Goal: Information Seeking & Learning: Learn about a topic

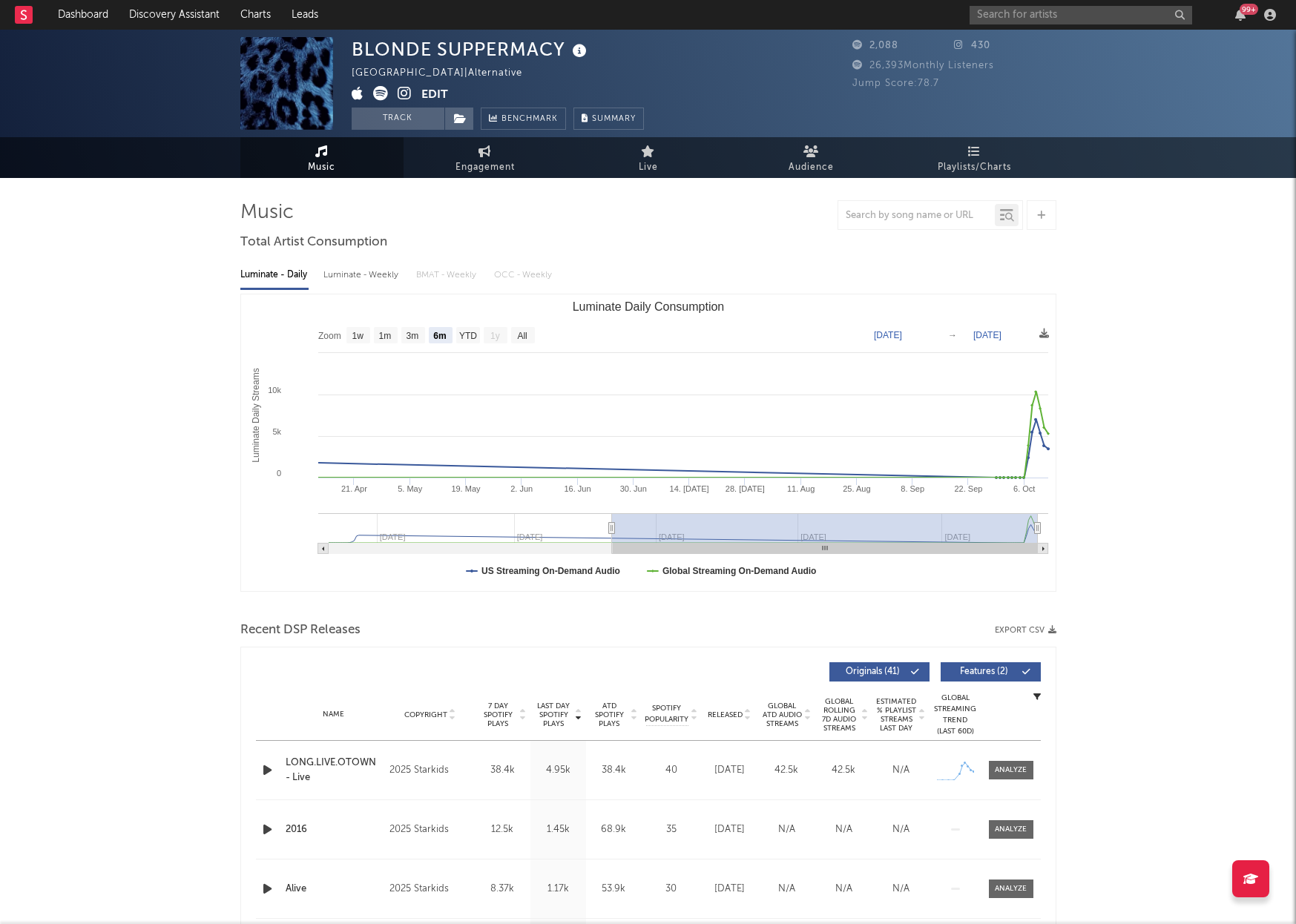
select select "6m"
click at [1185, 296] on div "BLONDE SUPPERMACY [GEOGRAPHIC_DATA] | Alternative Edit Track Benchmark Summary …" at bounding box center [648, 756] width 1296 height 1454
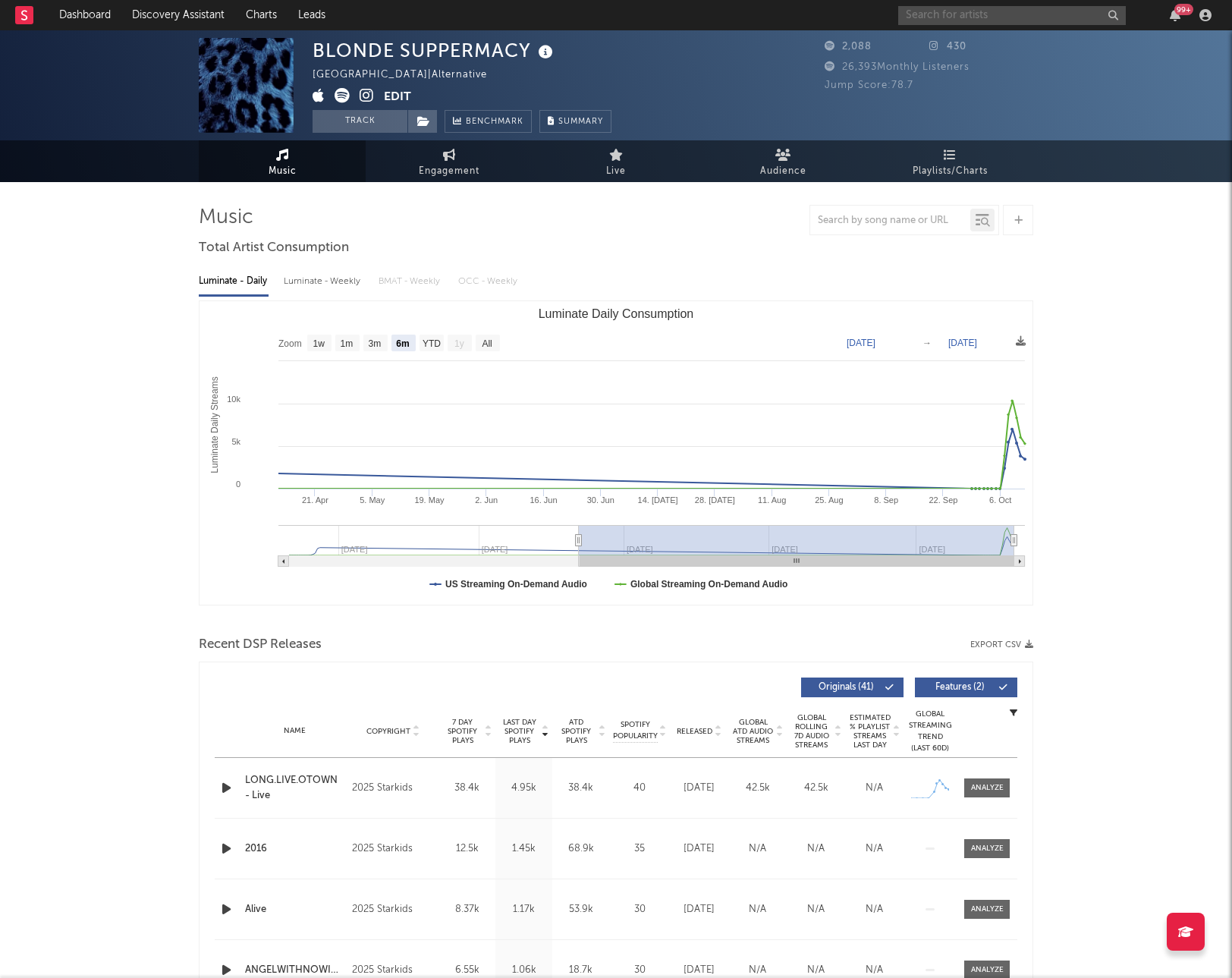
click at [939, 18] on input "text" at bounding box center [1011, 15] width 227 height 19
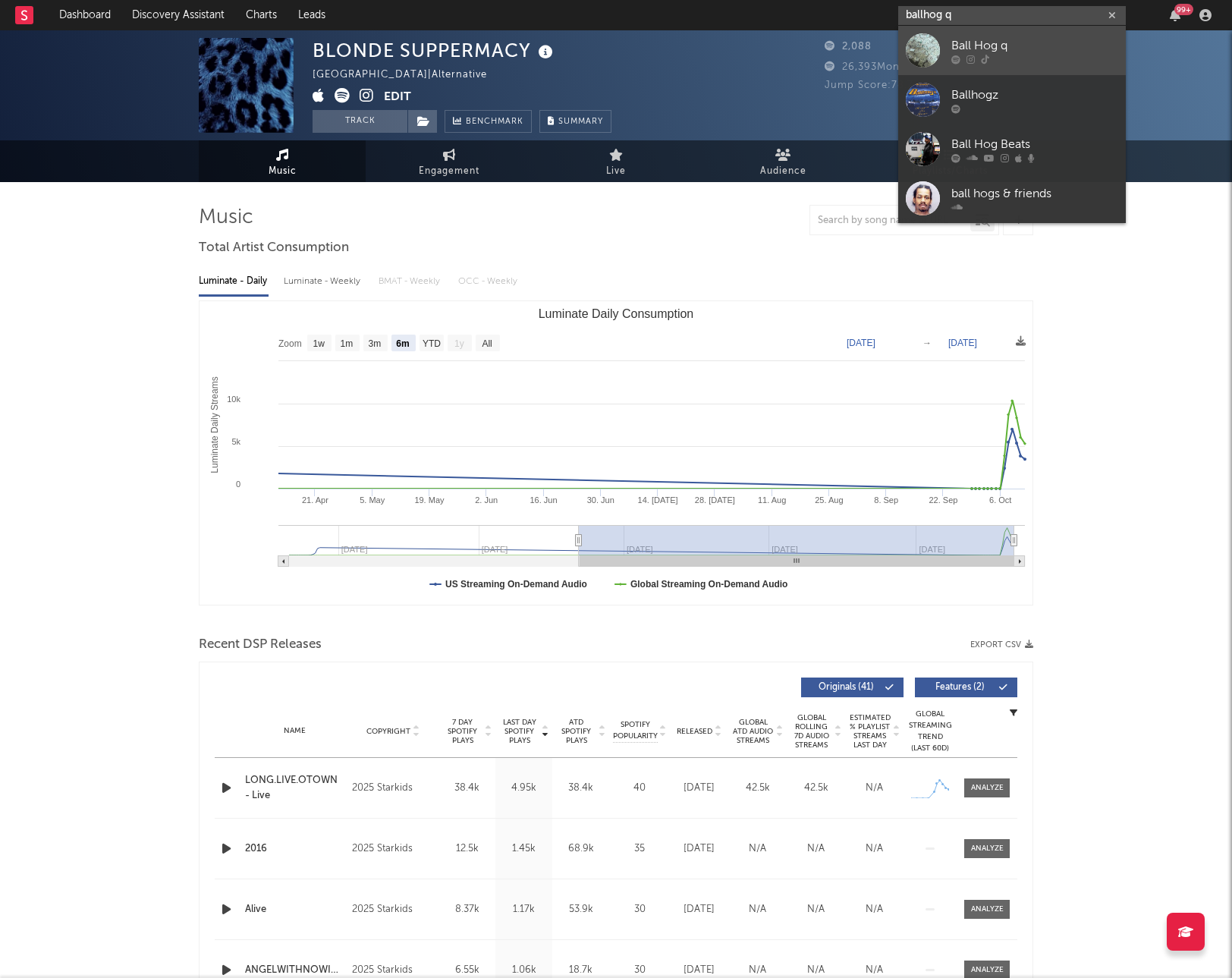
type input "ballhog q"
click at [1036, 47] on div "Ball Hog q" at bounding box center [1034, 45] width 167 height 18
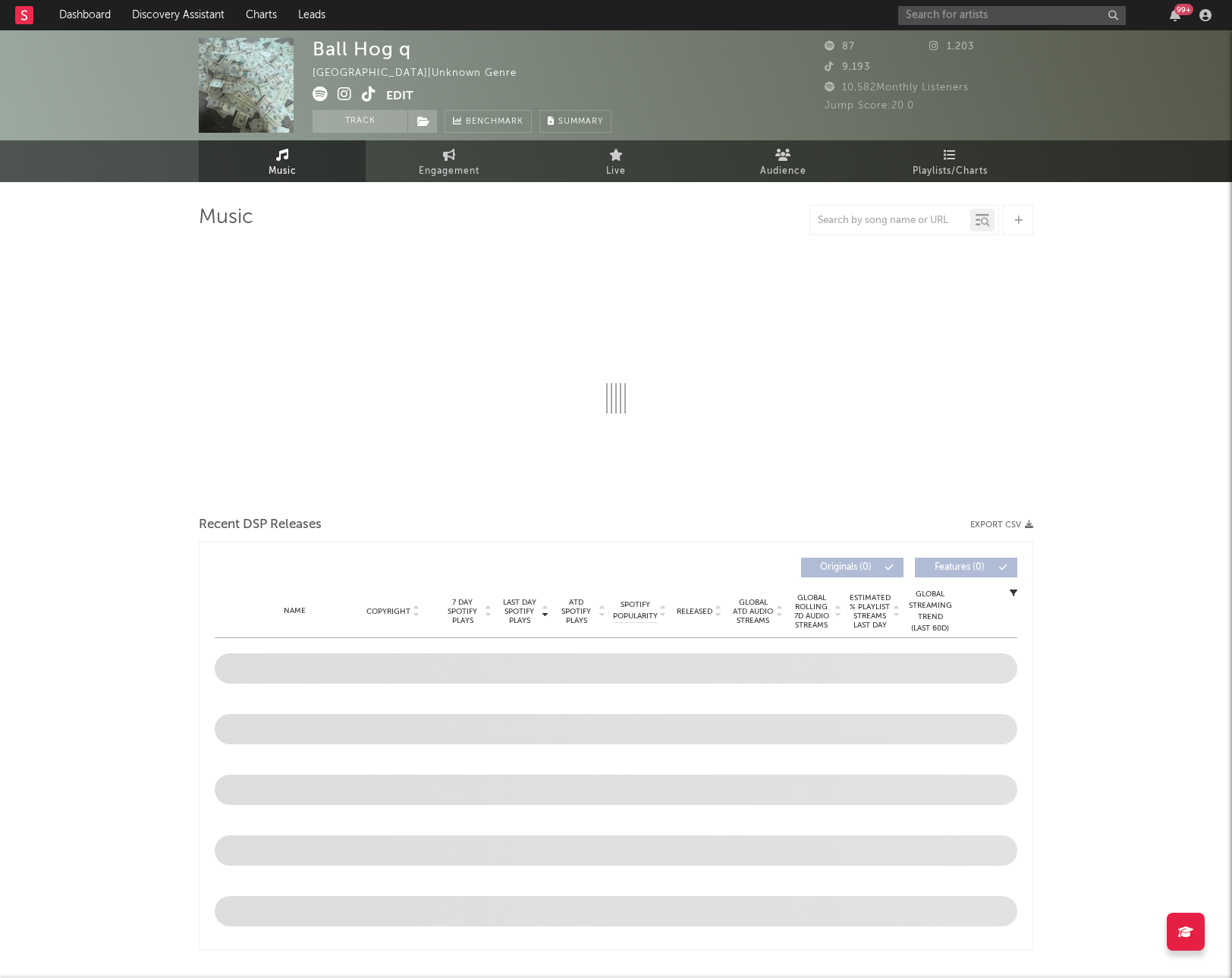
select select "1w"
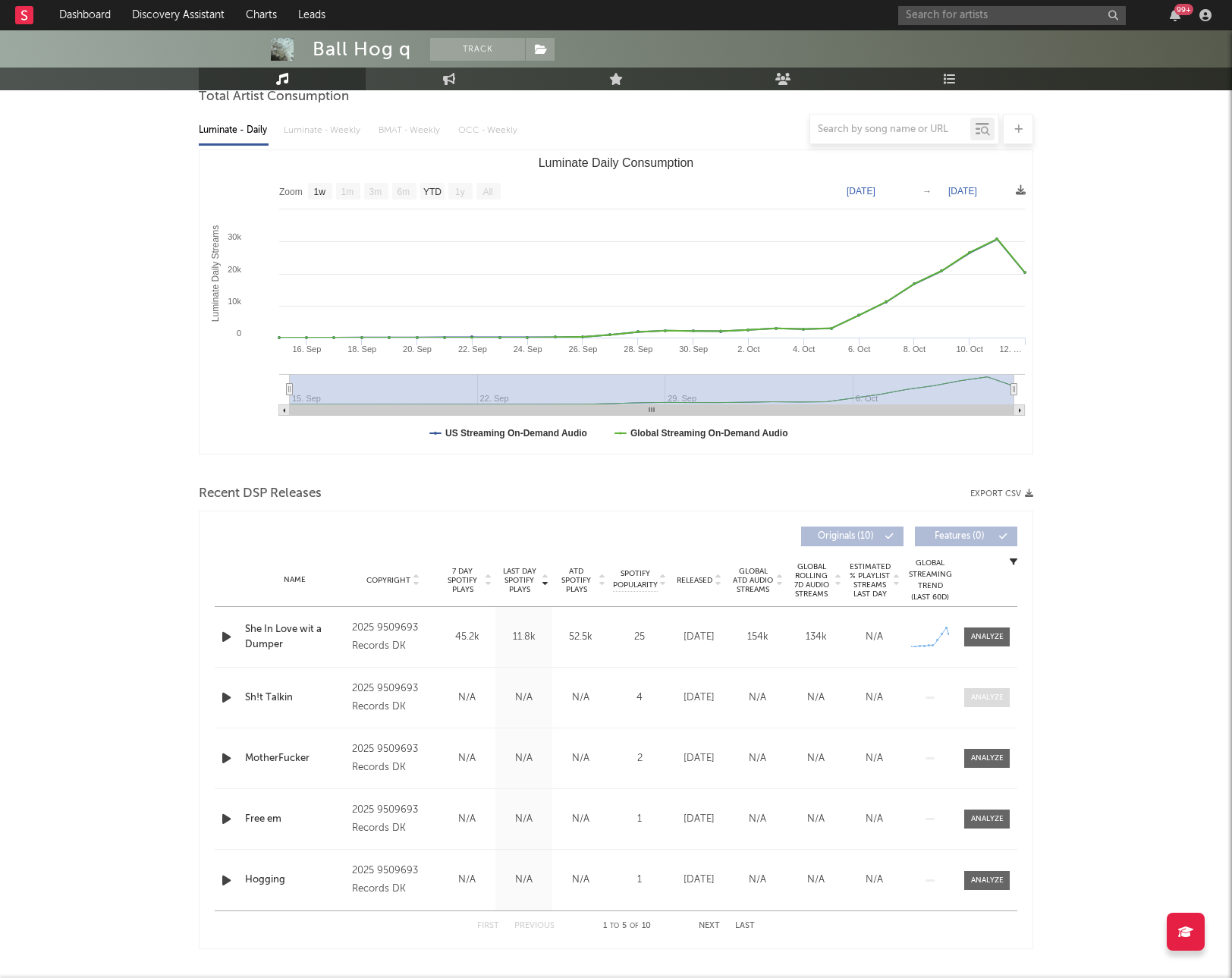
scroll to position [169, 0]
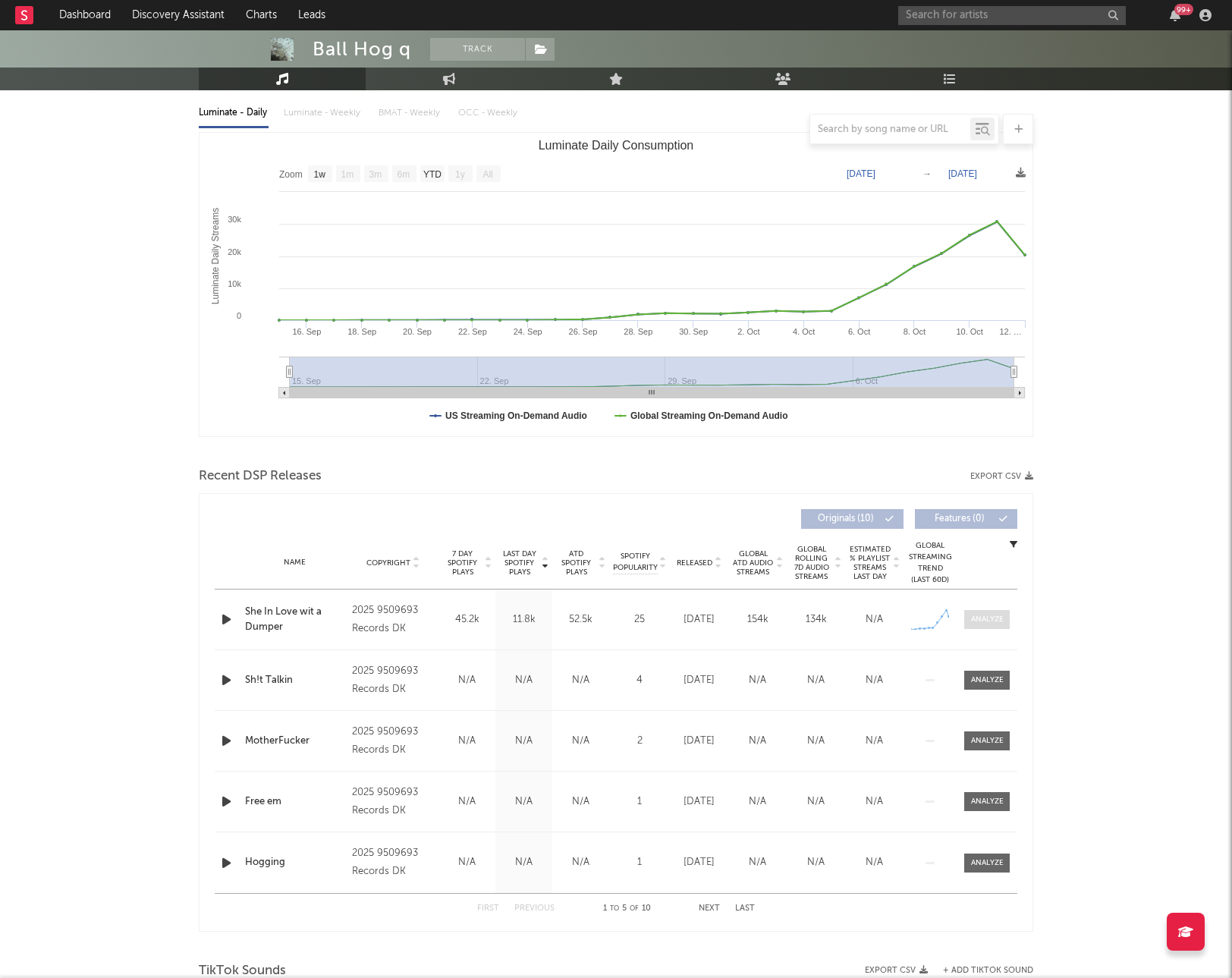
click at [988, 616] on div at bounding box center [987, 620] width 33 height 12
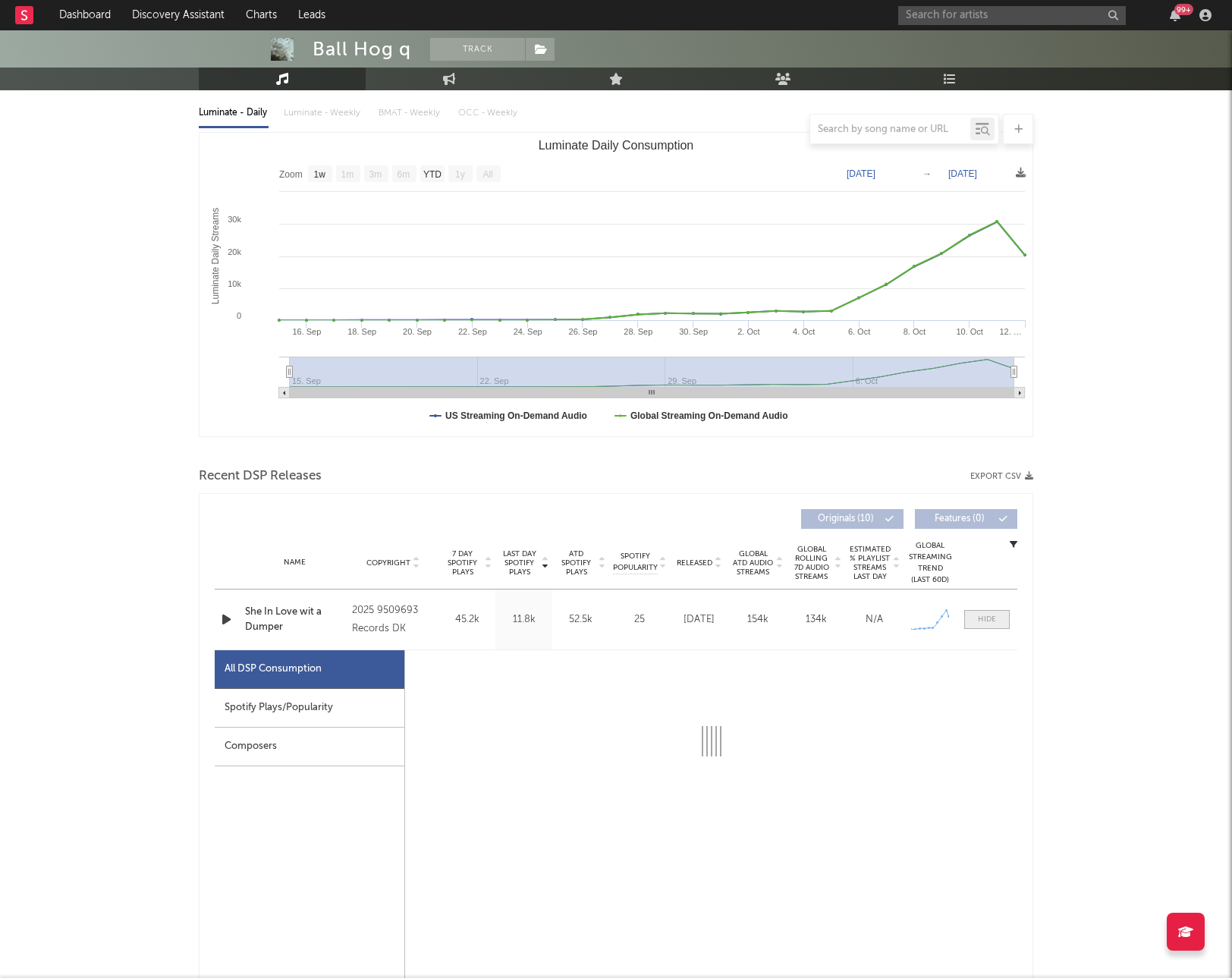
select select "1w"
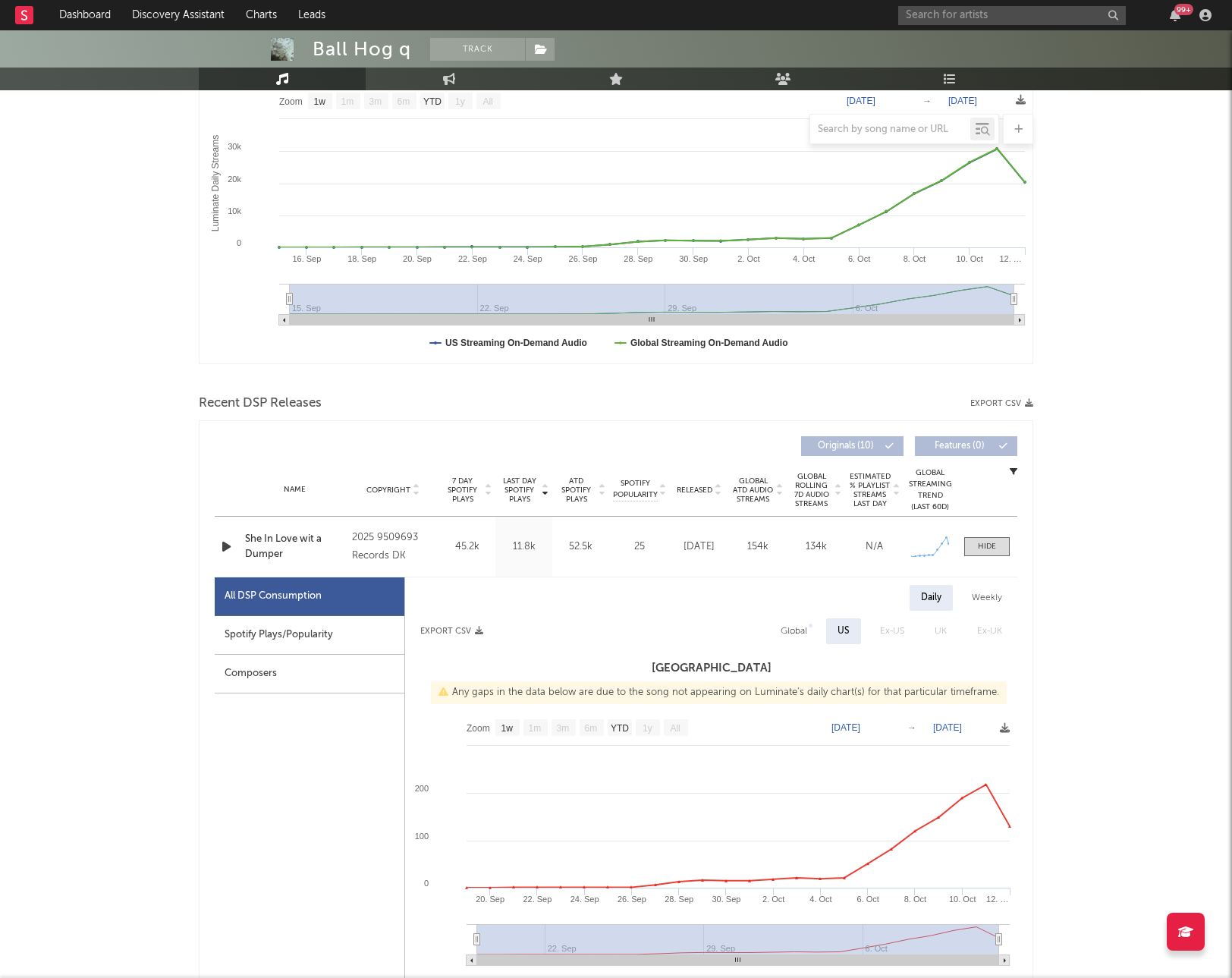
scroll to position [259, 0]
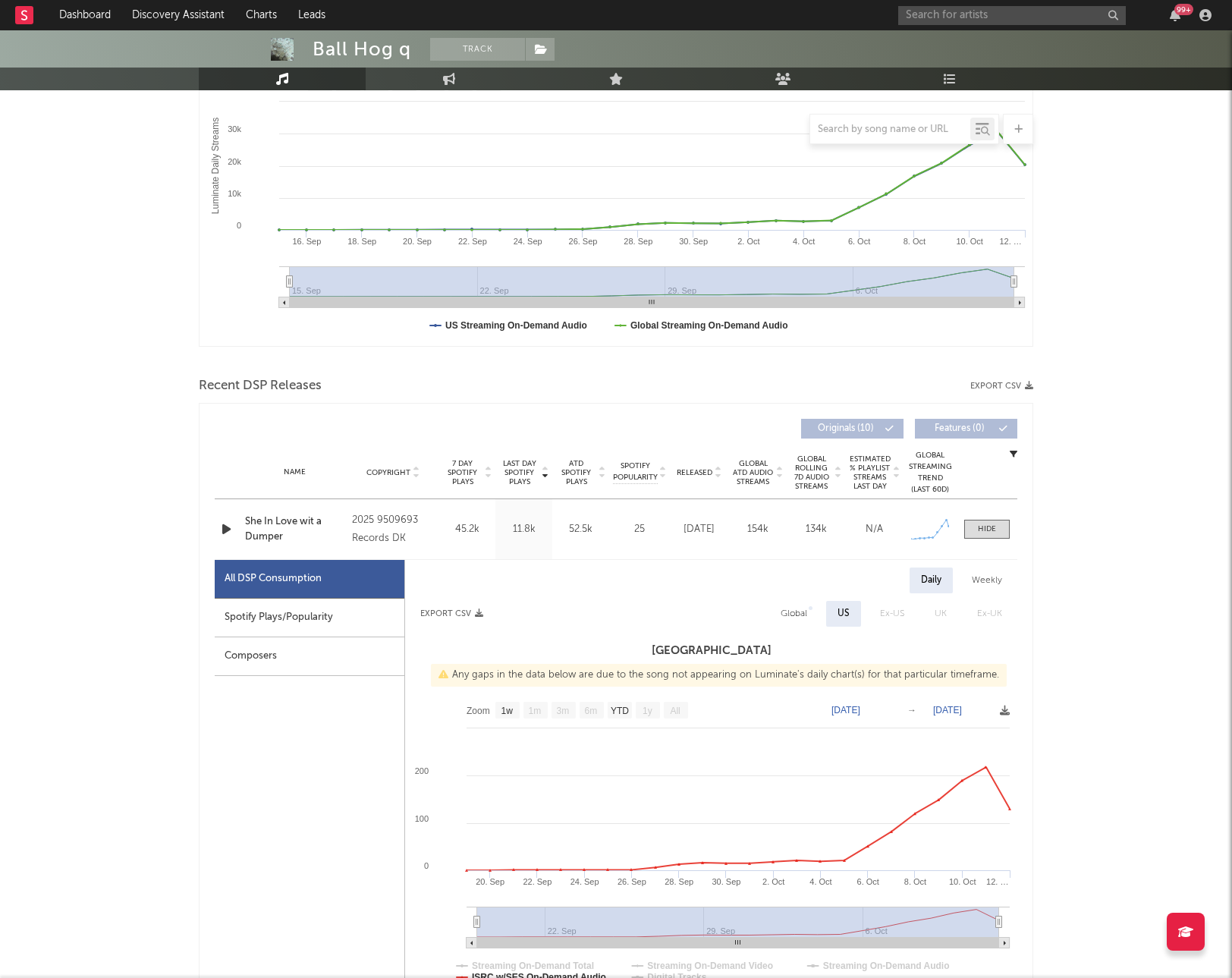
click at [230, 531] on icon "button" at bounding box center [226, 529] width 16 height 19
click at [227, 530] on icon "button" at bounding box center [225, 529] width 14 height 19
click at [228, 530] on icon "button" at bounding box center [226, 529] width 16 height 19
click at [223, 529] on icon "button" at bounding box center [225, 529] width 14 height 19
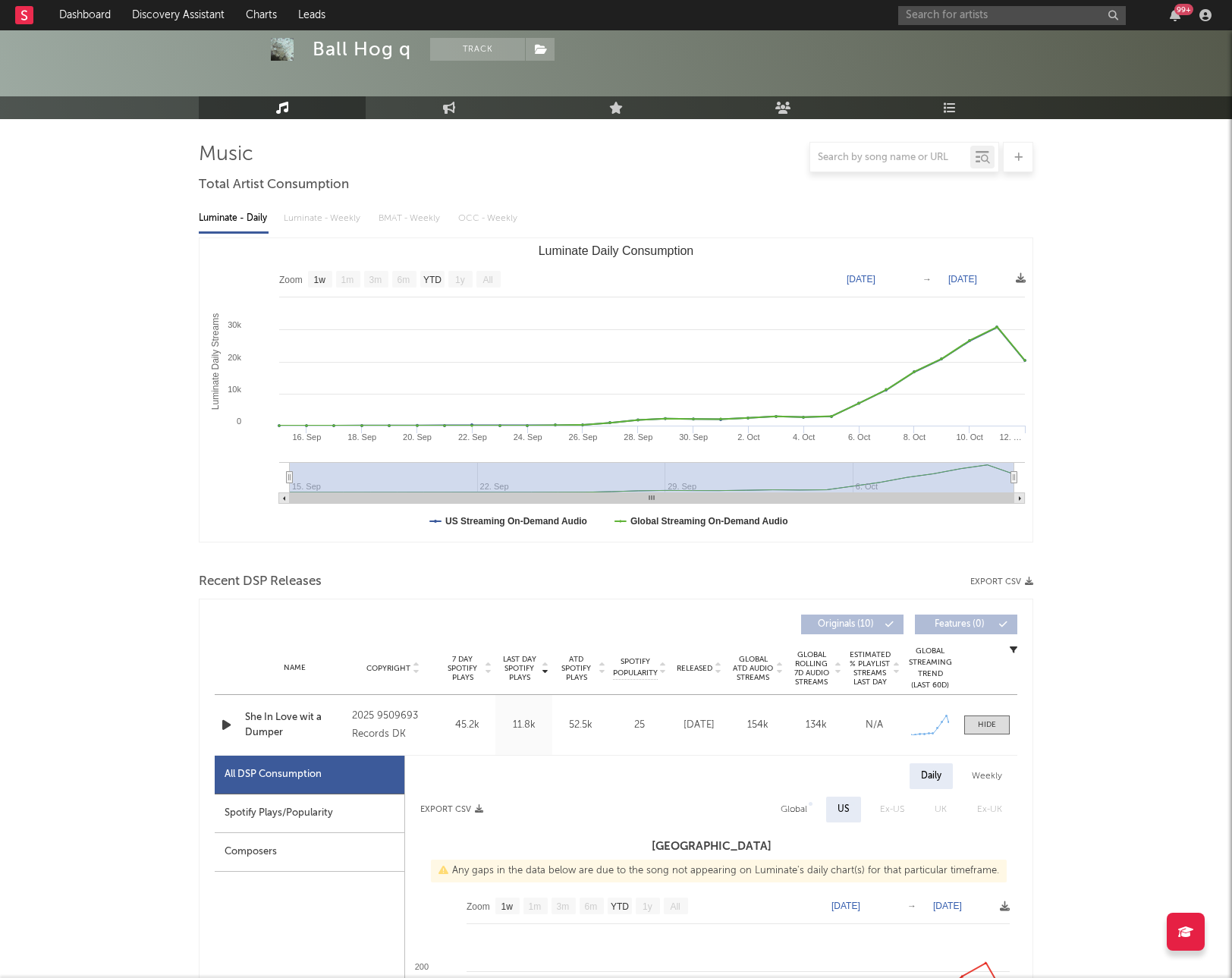
scroll to position [276, 0]
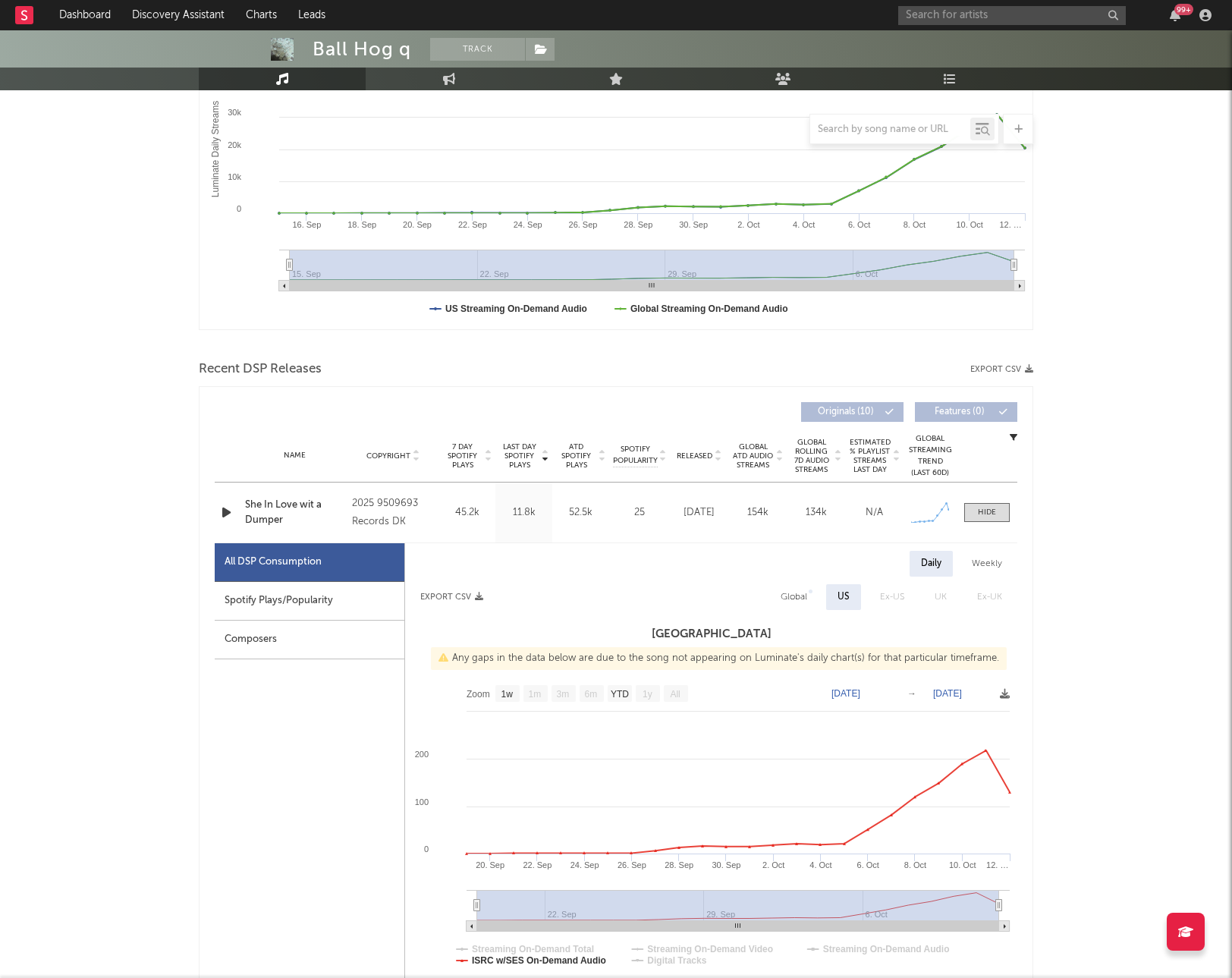
click at [230, 512] on icon "button" at bounding box center [226, 513] width 16 height 19
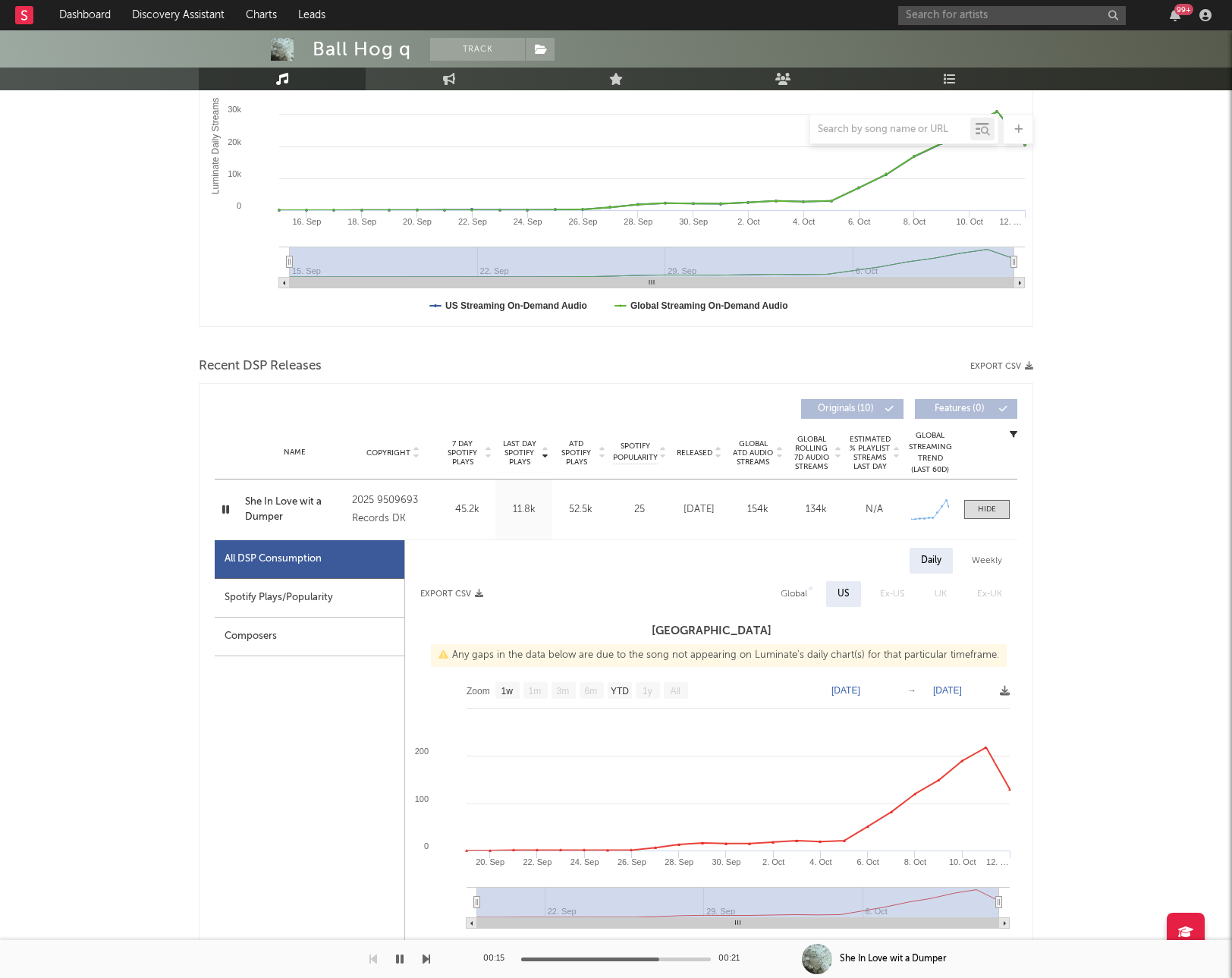
click at [529, 944] on div at bounding box center [564, 960] width 190 height 4
click at [226, 509] on icon "button" at bounding box center [225, 510] width 14 height 19
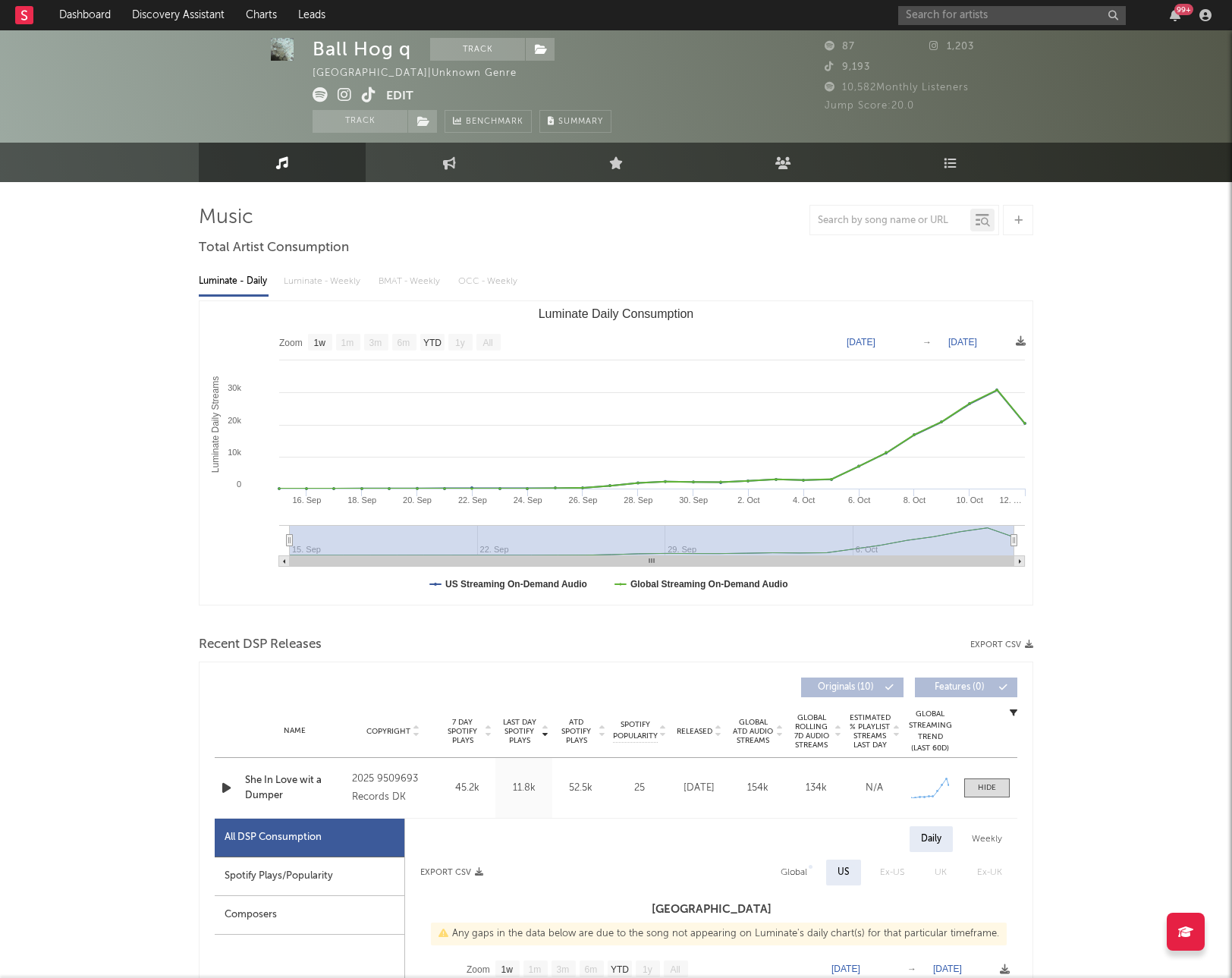
scroll to position [6, 0]
